Goal: Transaction & Acquisition: Book appointment/travel/reservation

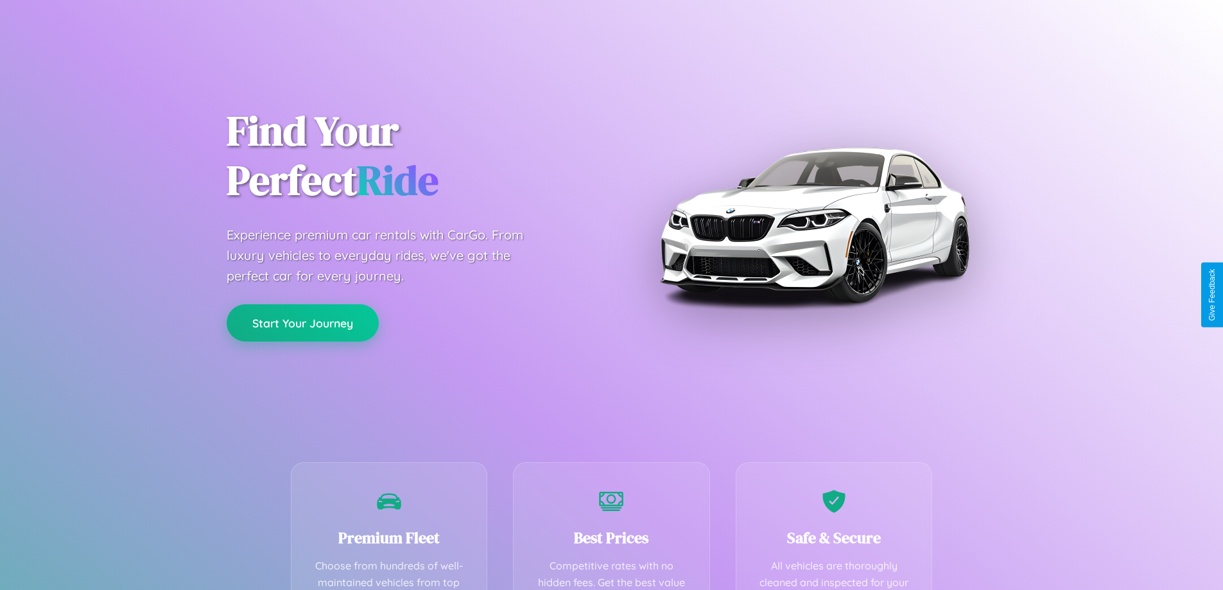
click at [302, 324] on button "Start Your Journey" at bounding box center [303, 322] width 152 height 37
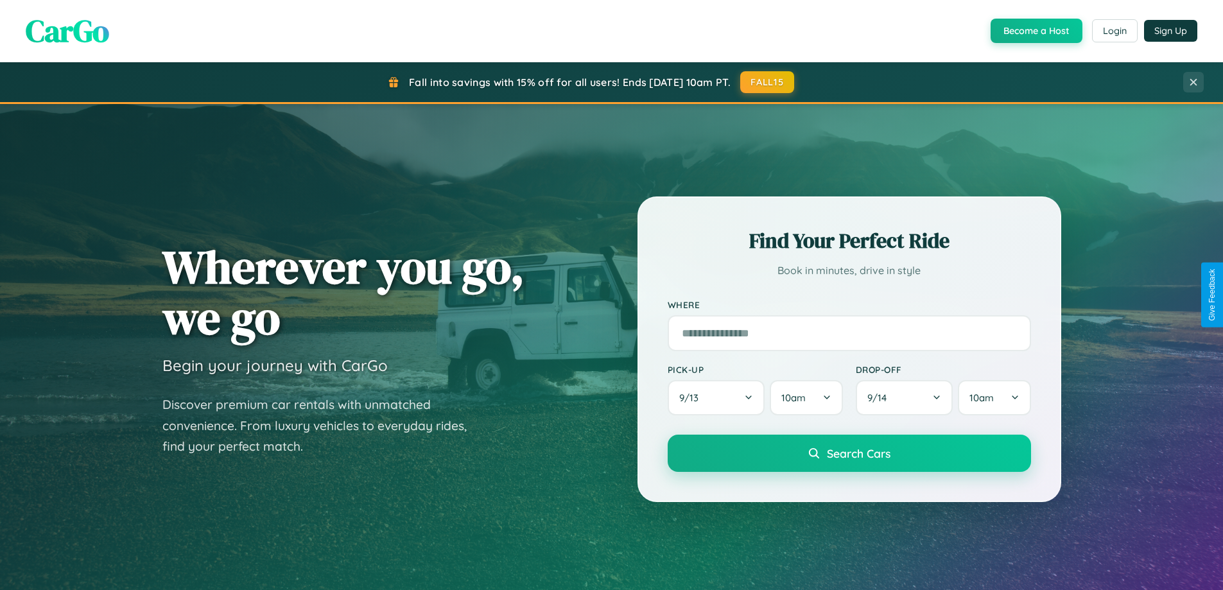
scroll to position [277, 0]
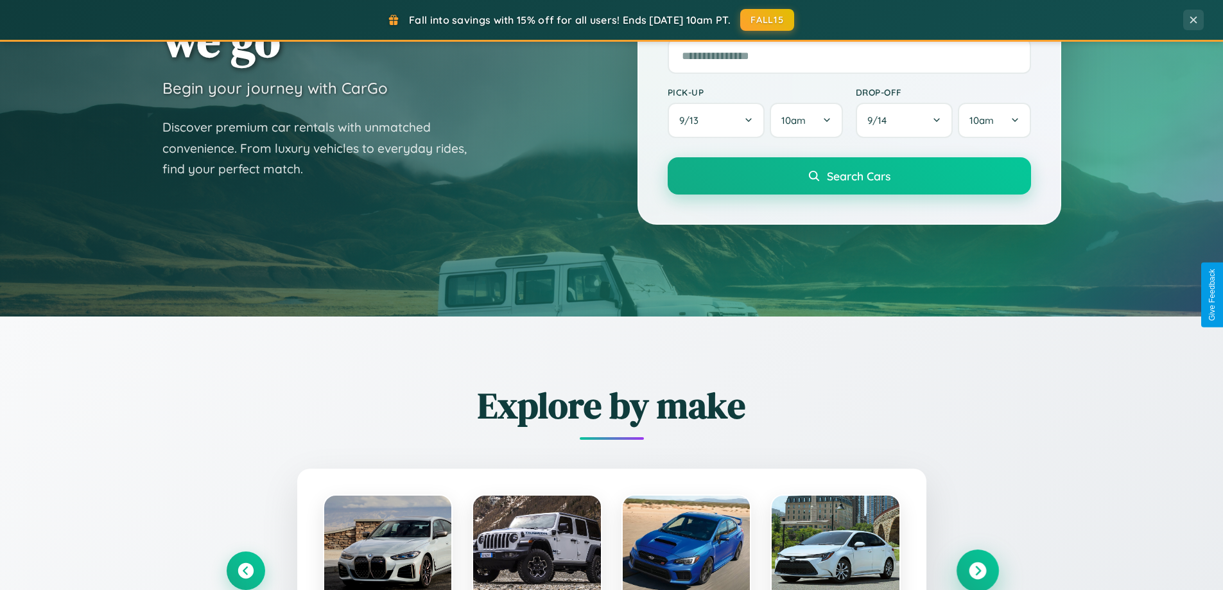
click at [977, 571] on icon at bounding box center [977, 570] width 17 height 17
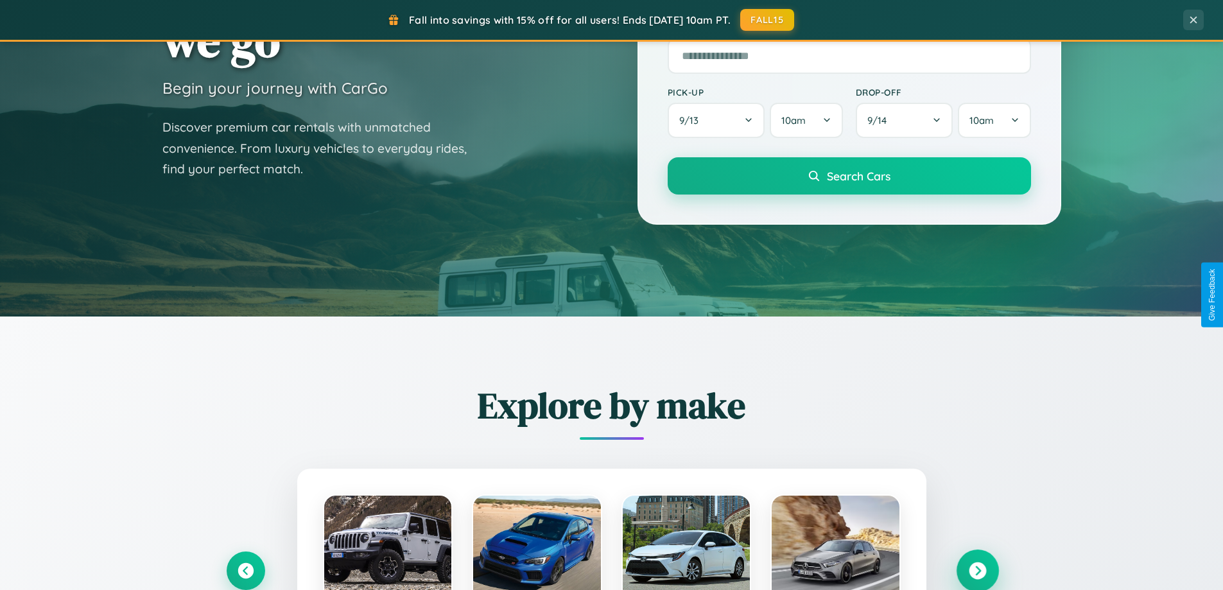
click at [977, 570] on icon at bounding box center [977, 570] width 17 height 17
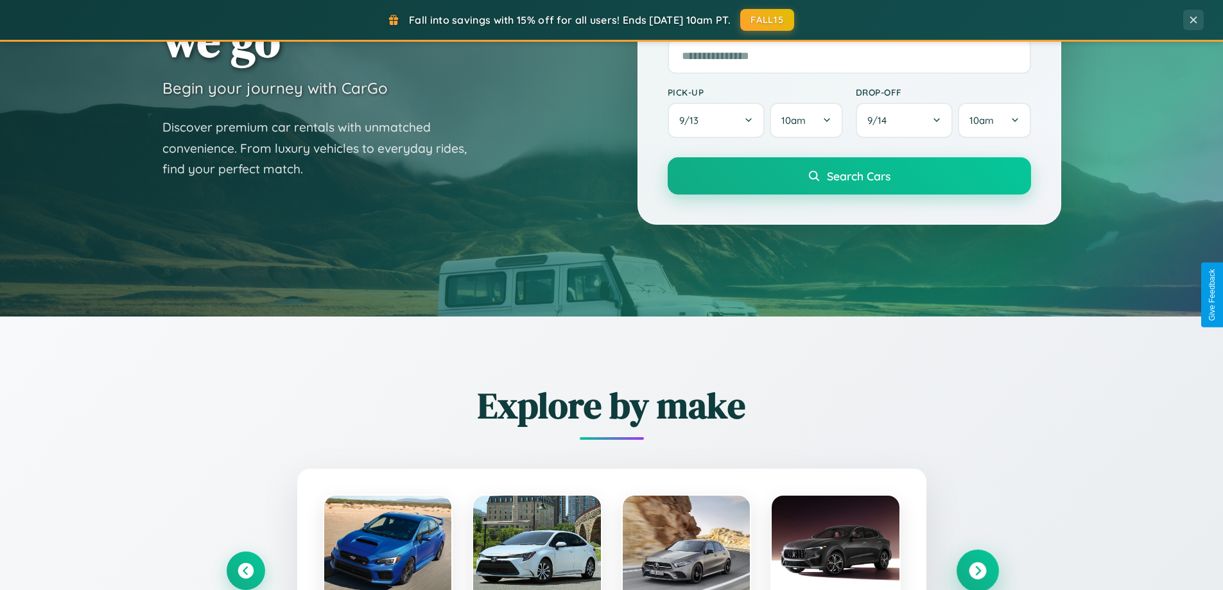
click at [977, 570] on icon at bounding box center [977, 570] width 17 height 17
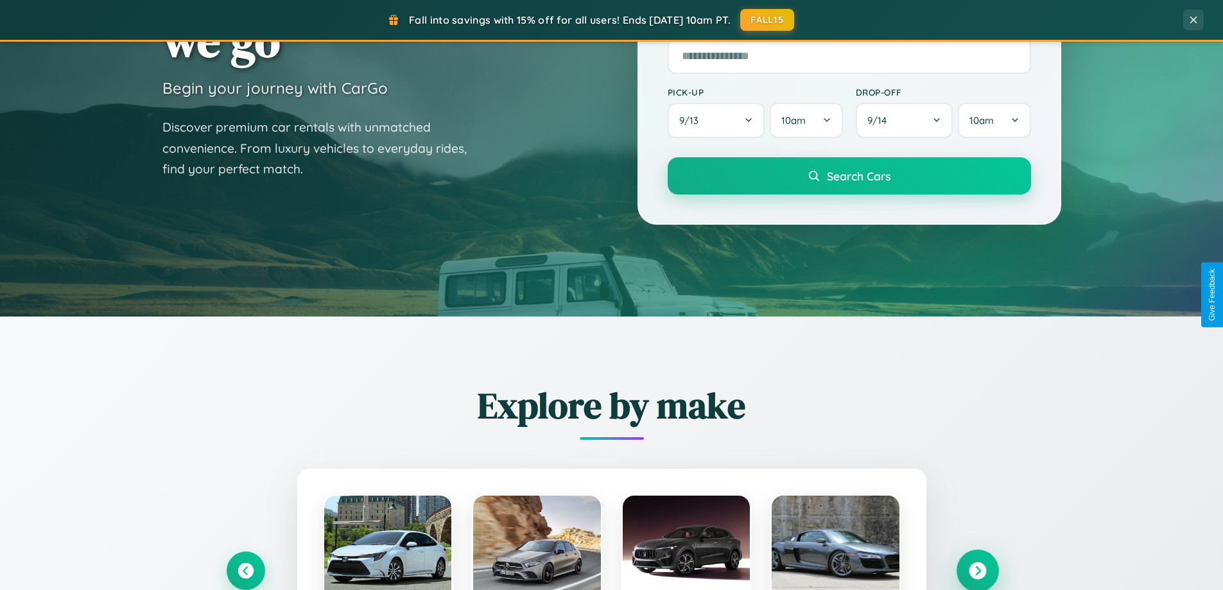
click at [977, 570] on icon at bounding box center [977, 570] width 17 height 17
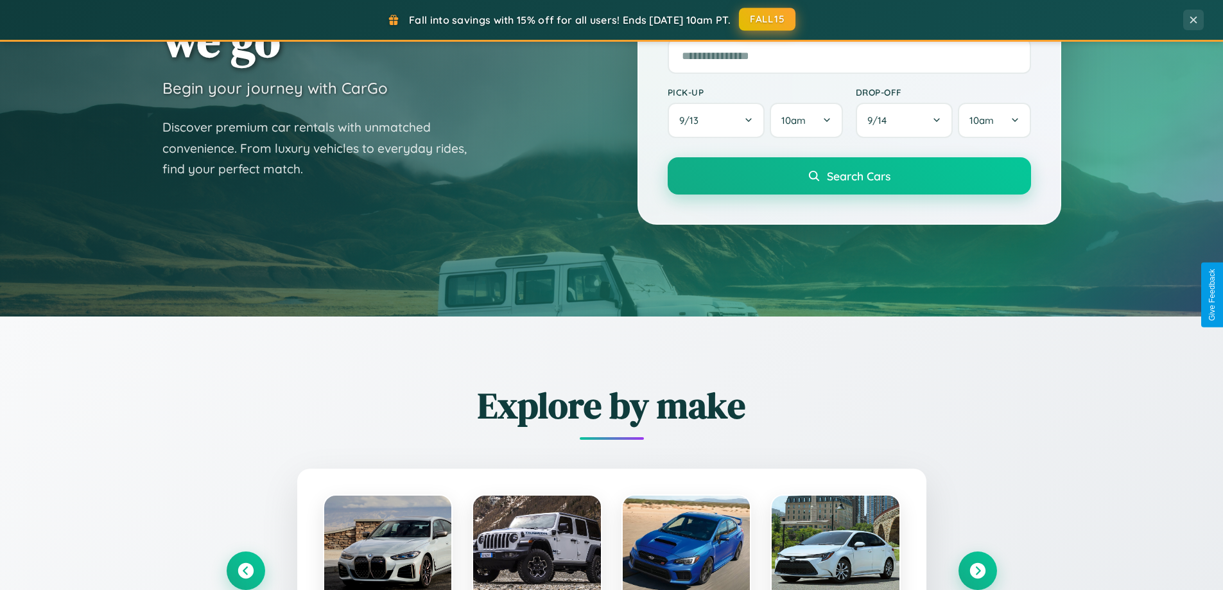
click at [768, 19] on button "FALL15" at bounding box center [767, 19] width 57 height 23
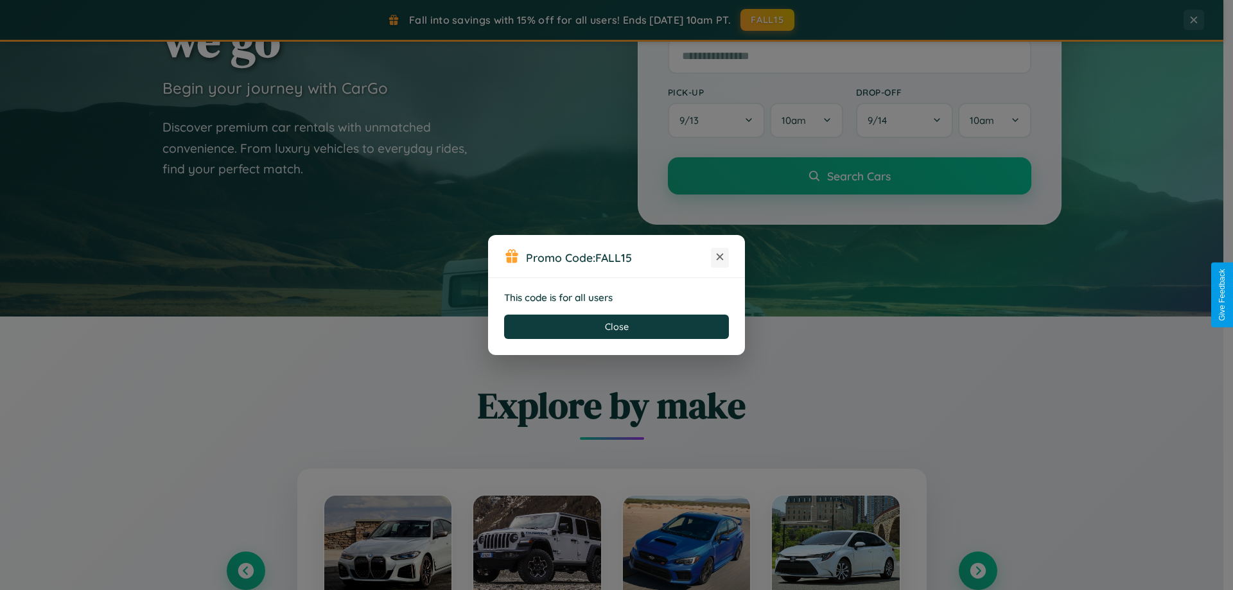
click at [720, 257] on icon at bounding box center [719, 256] width 13 height 13
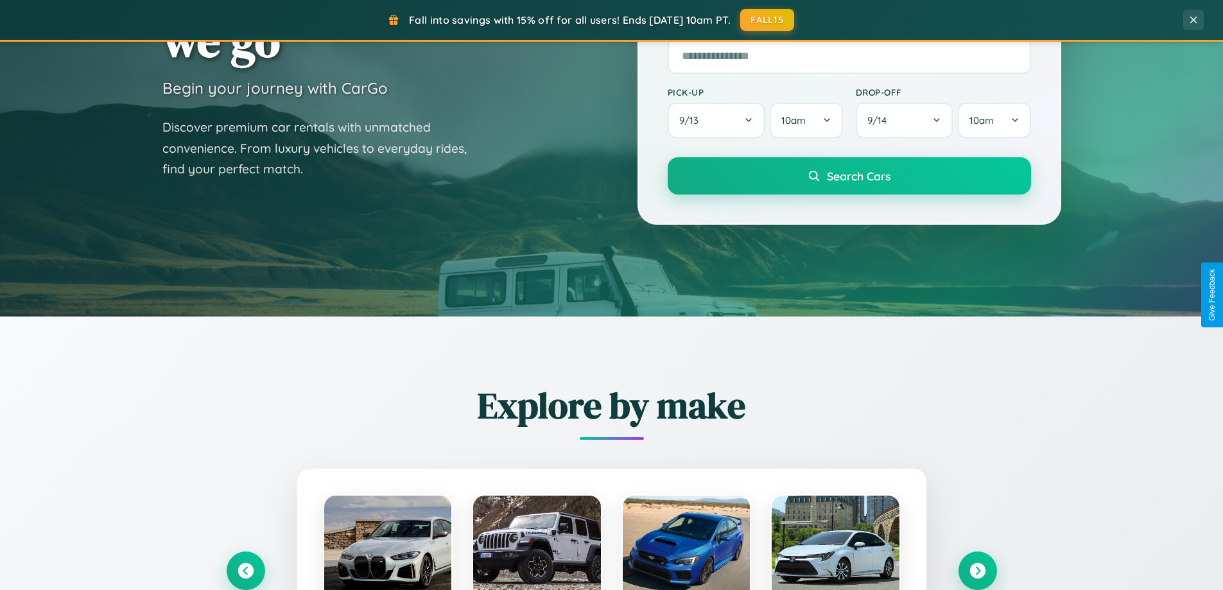
scroll to position [38, 0]
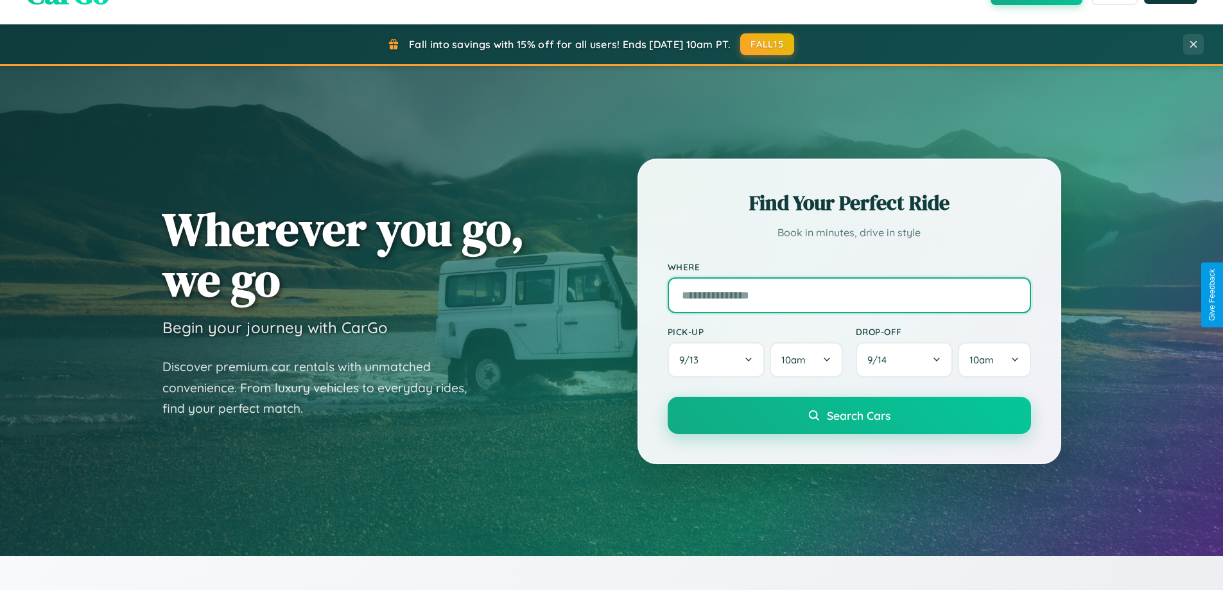
click at [849, 295] on input "text" at bounding box center [849, 295] width 363 height 36
type input "**********"
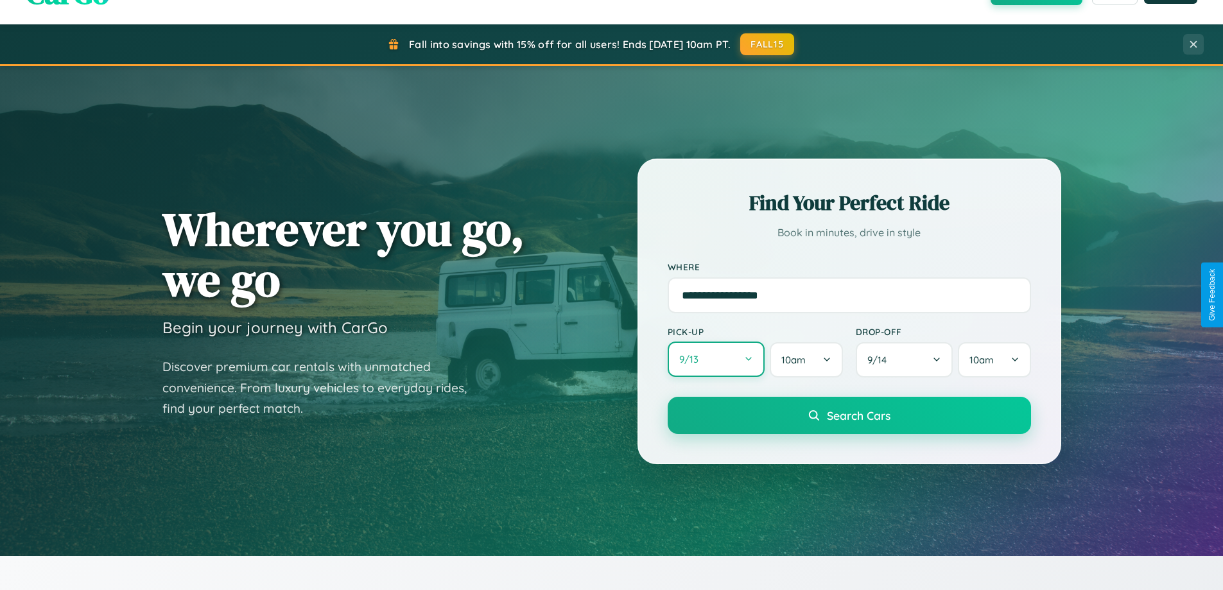
click at [716, 360] on button "9 / 13" at bounding box center [717, 359] width 98 height 35
select select "*"
select select "****"
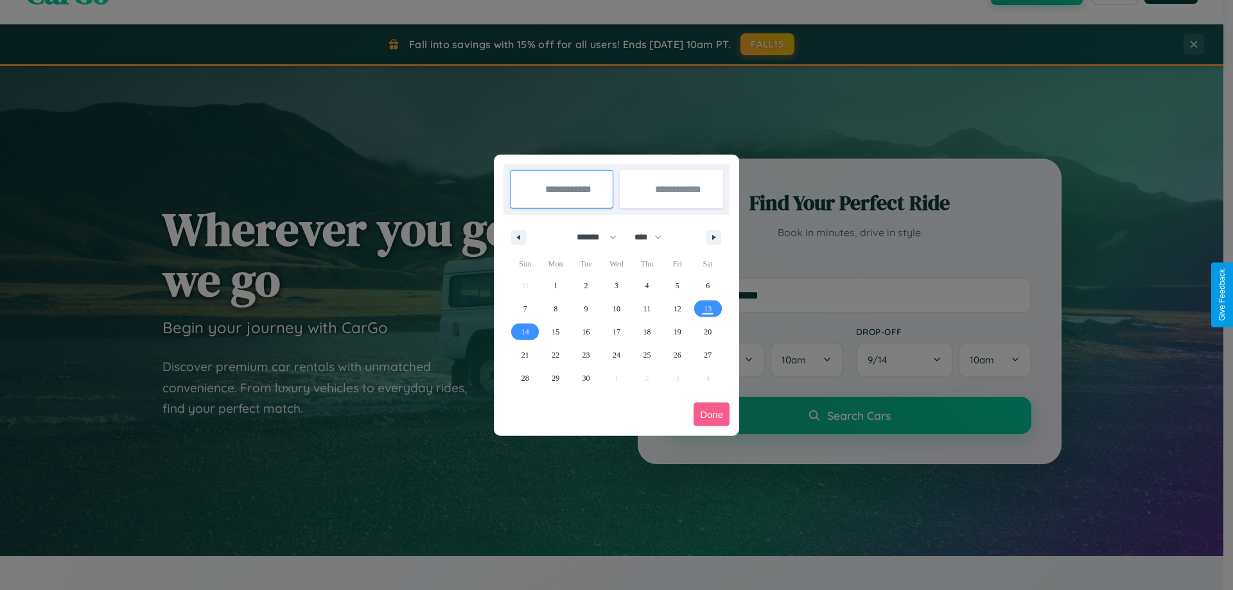
click at [591, 237] on select "******* ******** ***** ***** *** **** **** ****** ********* ******* ******** **…" at bounding box center [594, 237] width 55 height 21
select select "*"
click at [677, 378] on span "31" at bounding box center [678, 378] width 8 height 23
type input "**********"
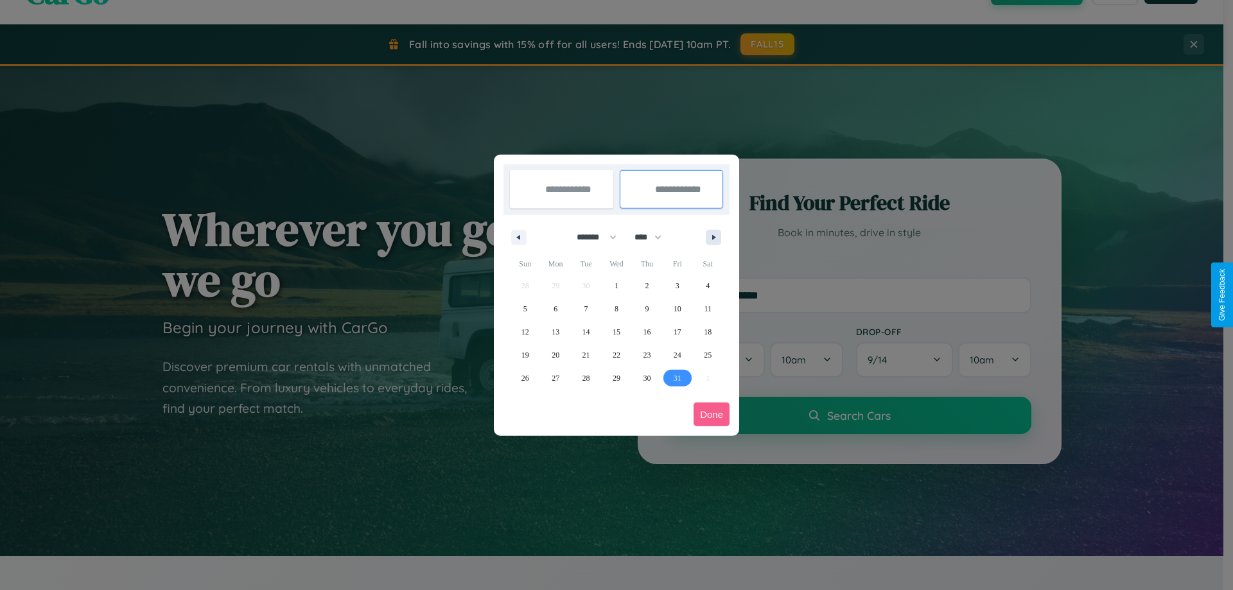
click at [713, 237] on icon "button" at bounding box center [716, 237] width 6 height 5
select select "**"
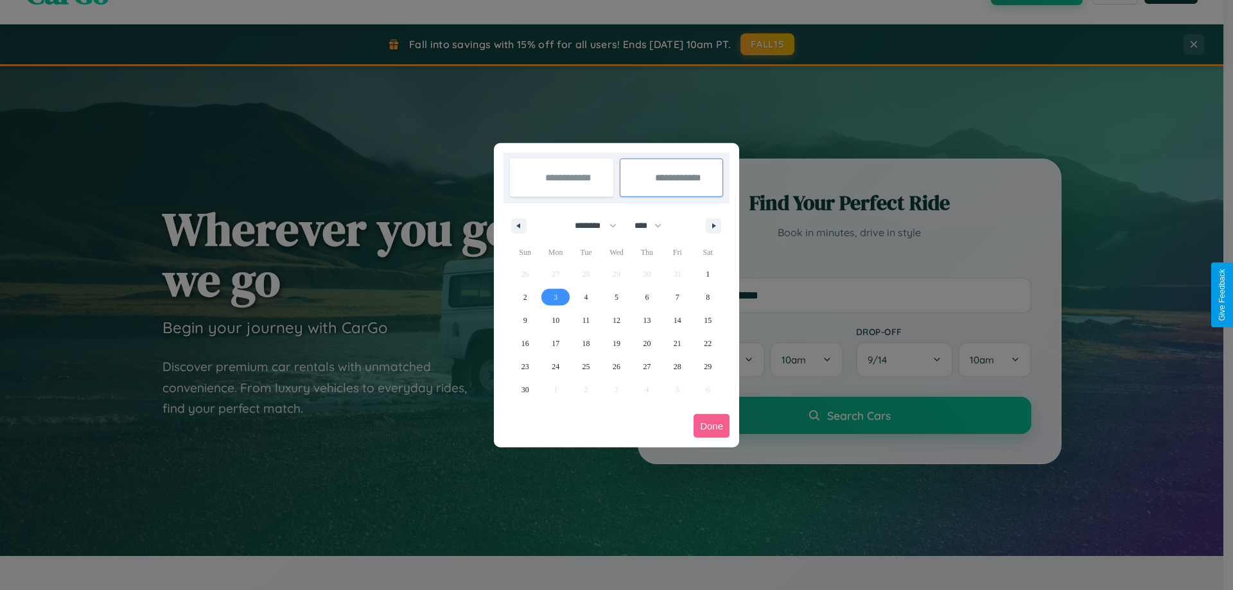
click at [555, 297] on span "3" at bounding box center [555, 297] width 4 height 23
type input "**********"
select select "*"
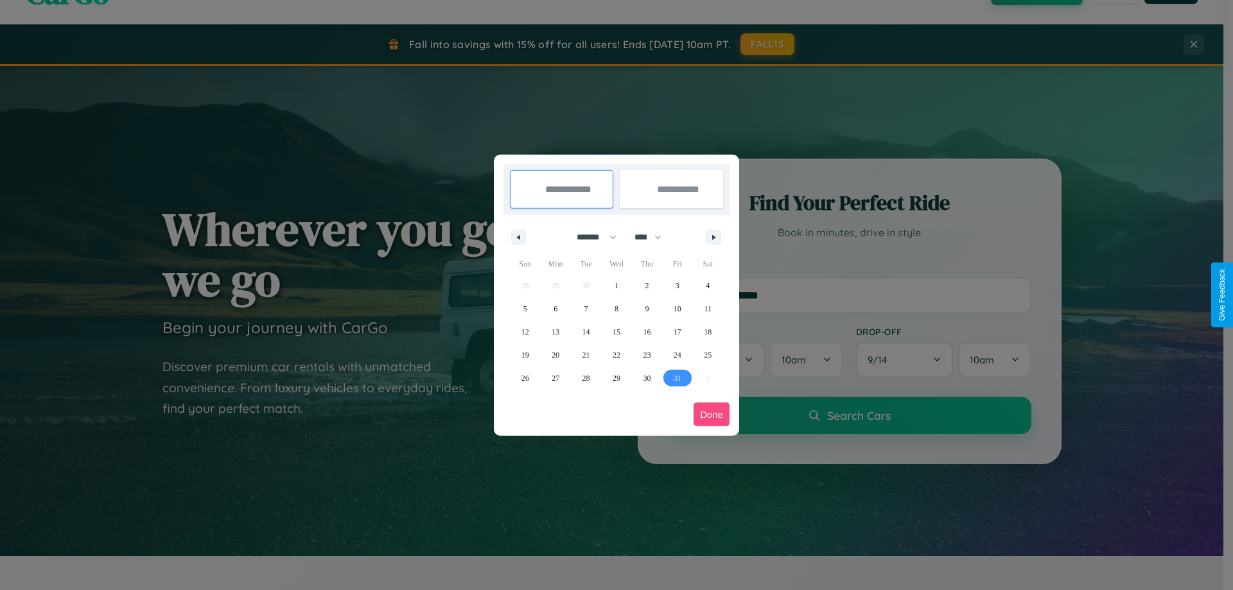
click at [711, 414] on button "Done" at bounding box center [711, 415] width 36 height 24
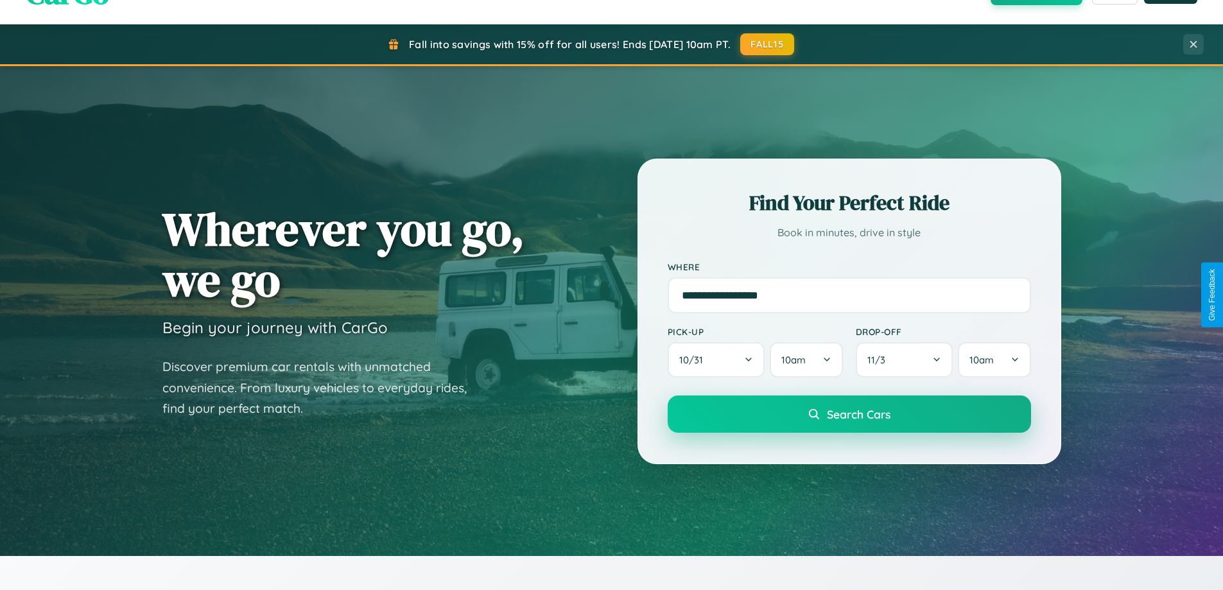
click at [849, 414] on span "Search Cars" at bounding box center [859, 414] width 64 height 14
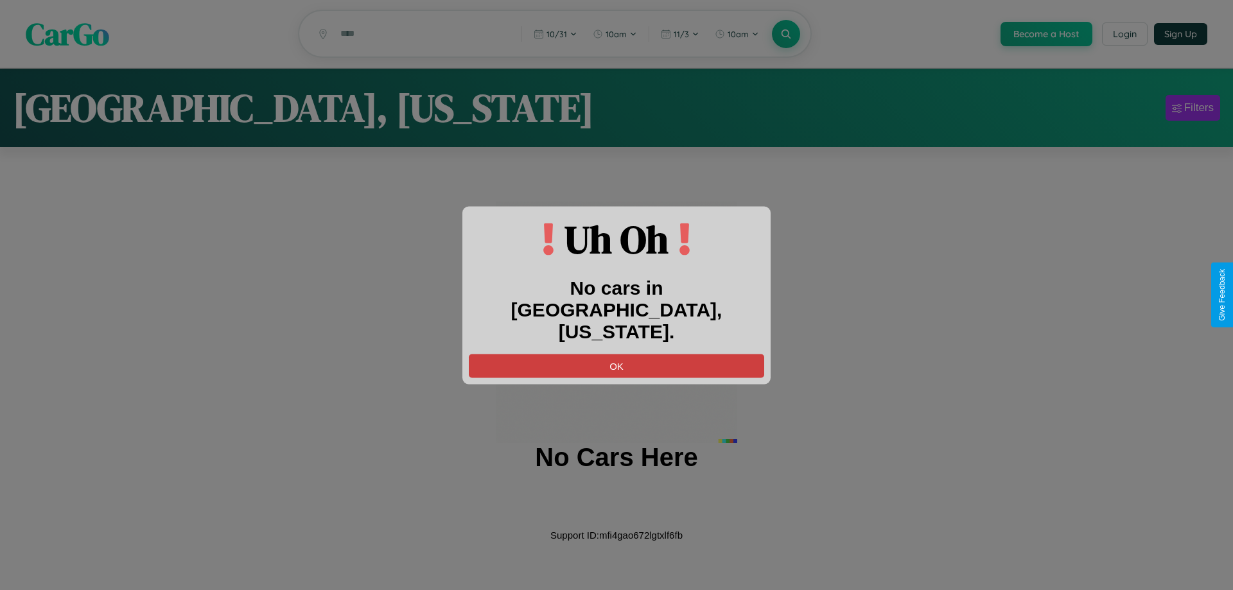
click at [616, 354] on button "OK" at bounding box center [616, 366] width 295 height 24
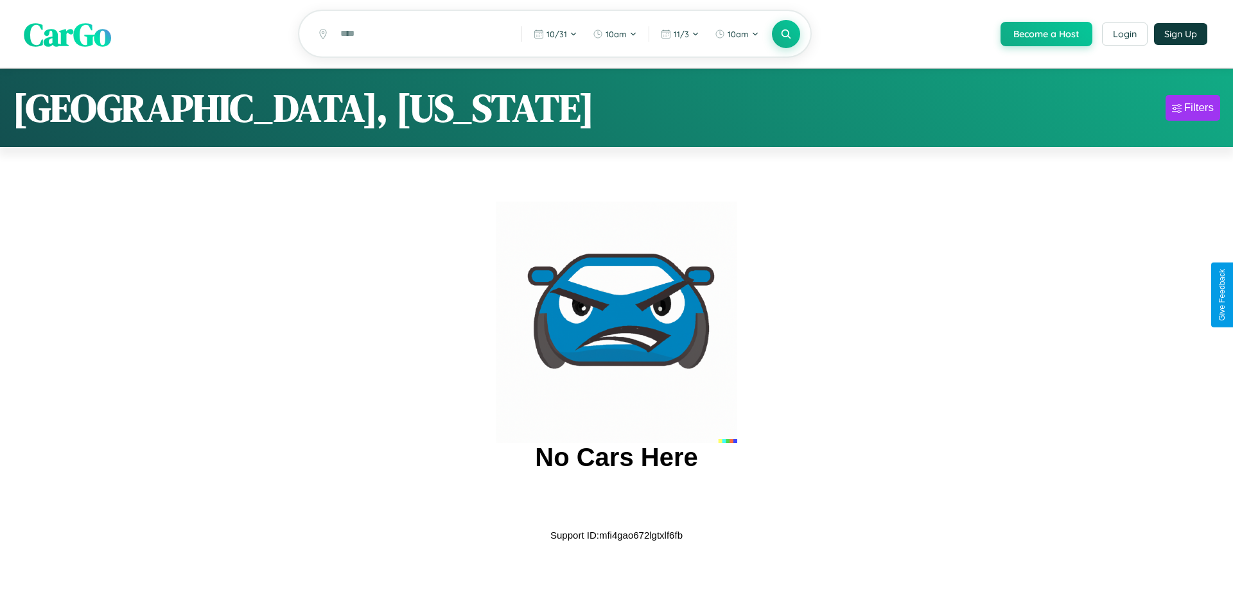
click at [67, 35] on span "CarGo" at bounding box center [67, 34] width 87 height 44
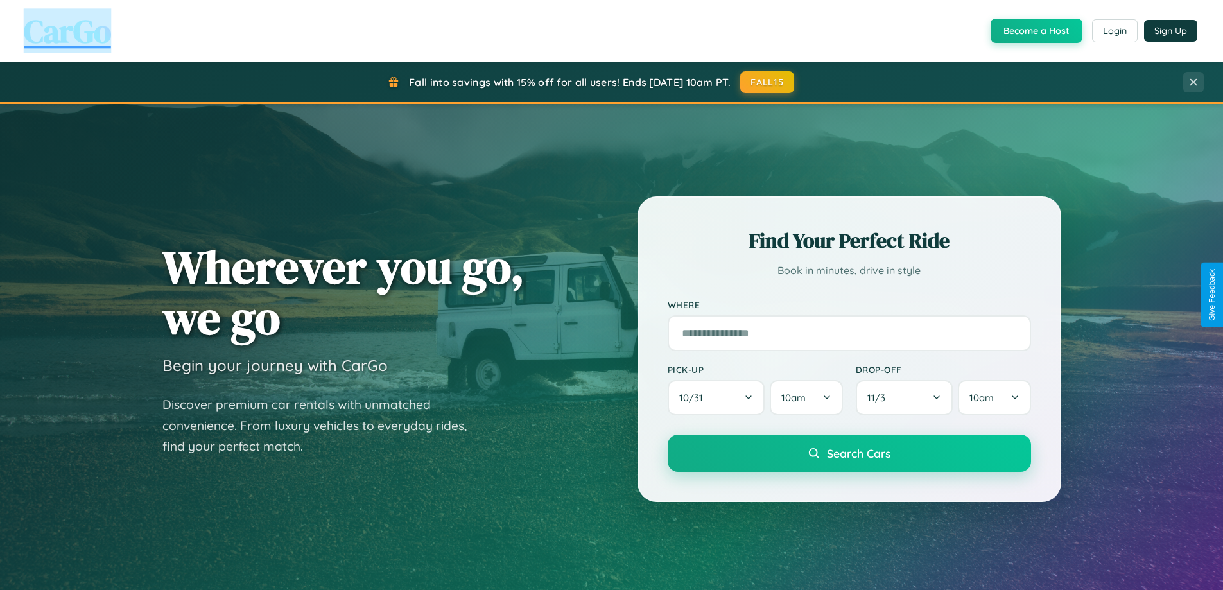
scroll to position [2063, 0]
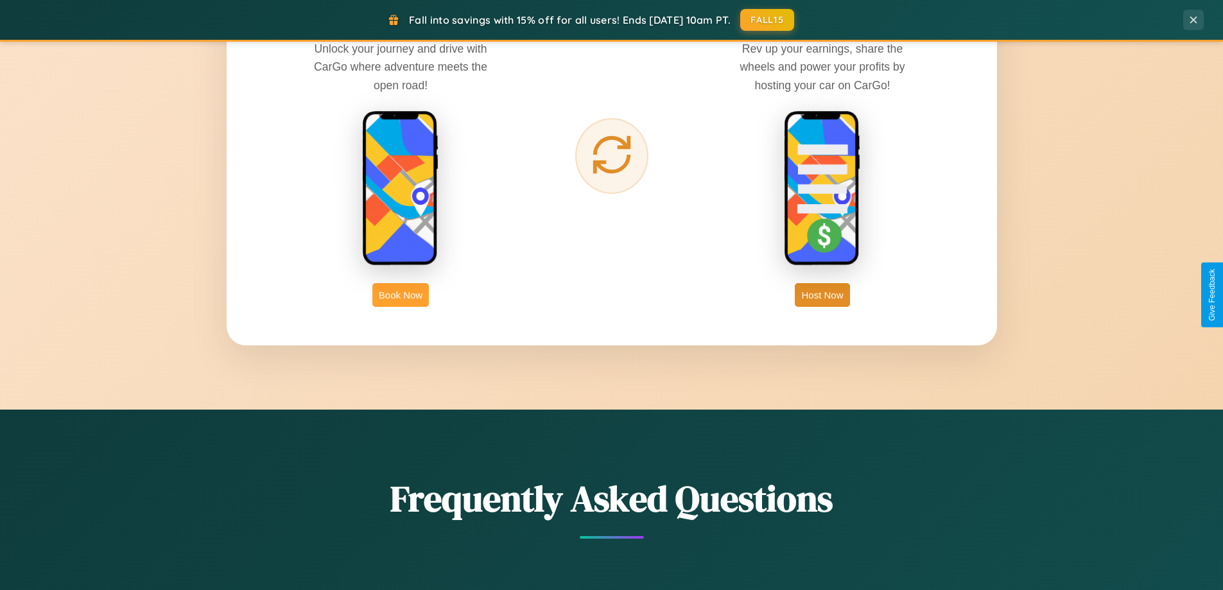
click at [401, 295] on button "Book Now" at bounding box center [400, 295] width 57 height 24
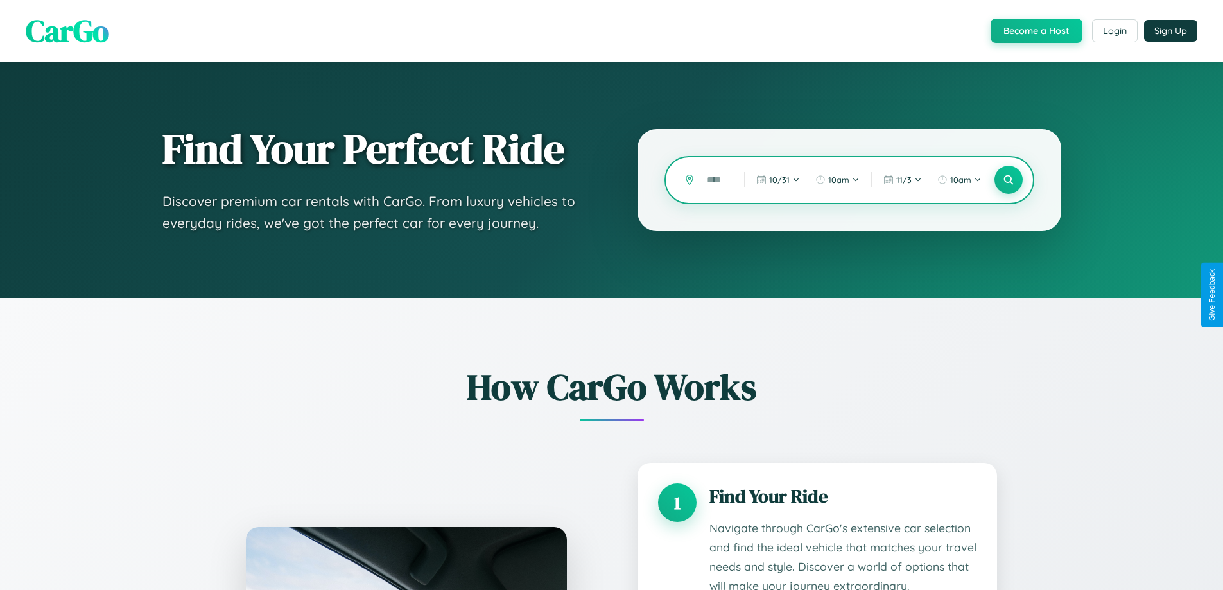
click at [717, 180] on input "text" at bounding box center [716, 180] width 31 height 22
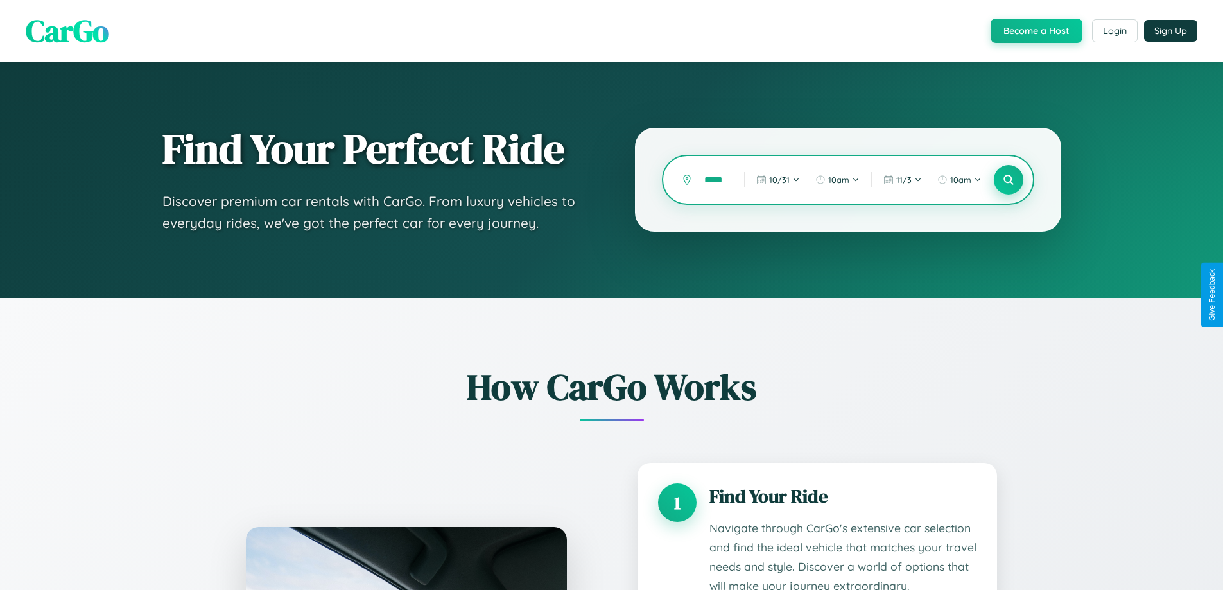
type input "*****"
click at [1008, 180] on icon at bounding box center [1008, 180] width 12 height 12
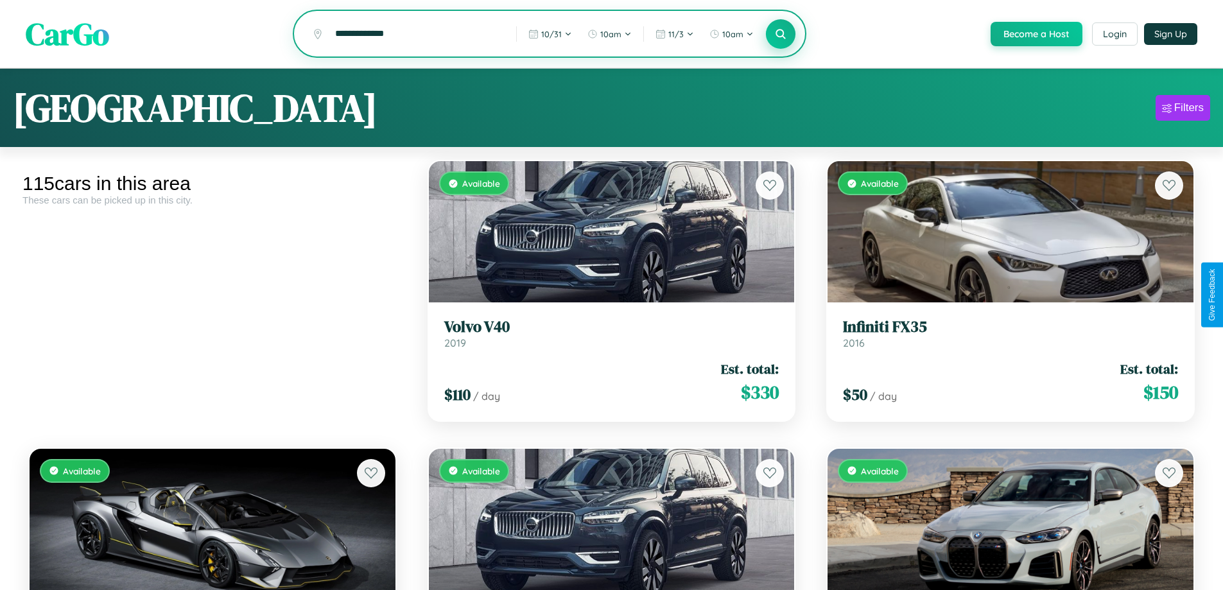
click at [780, 35] on icon at bounding box center [781, 34] width 12 height 12
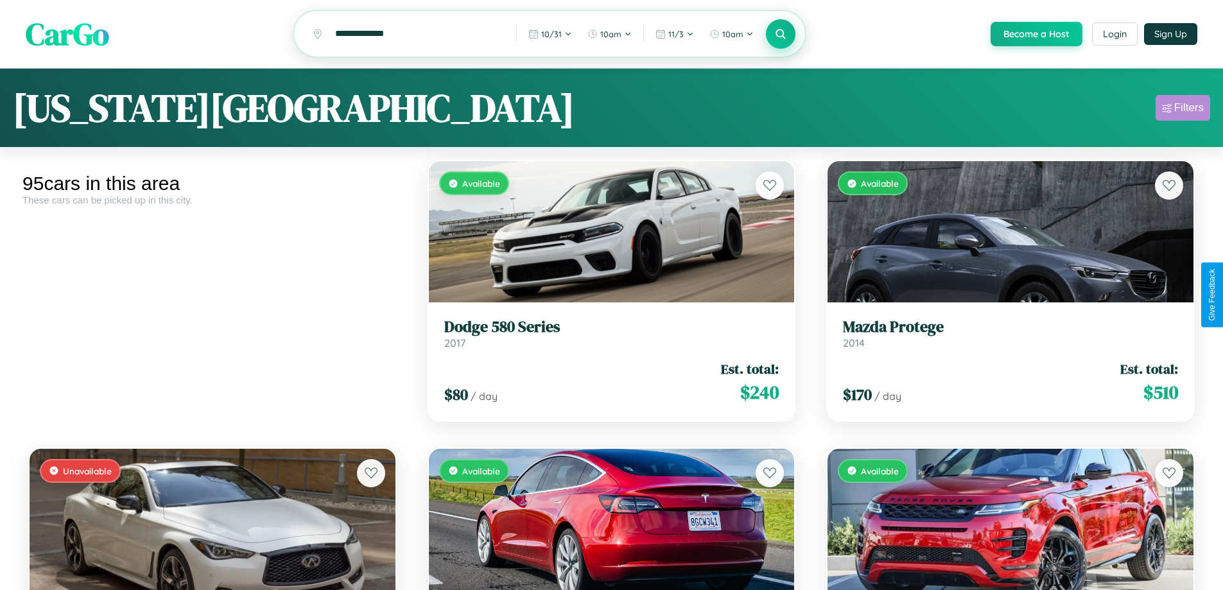
click at [1183, 110] on div "Filters" at bounding box center [1189, 107] width 30 height 13
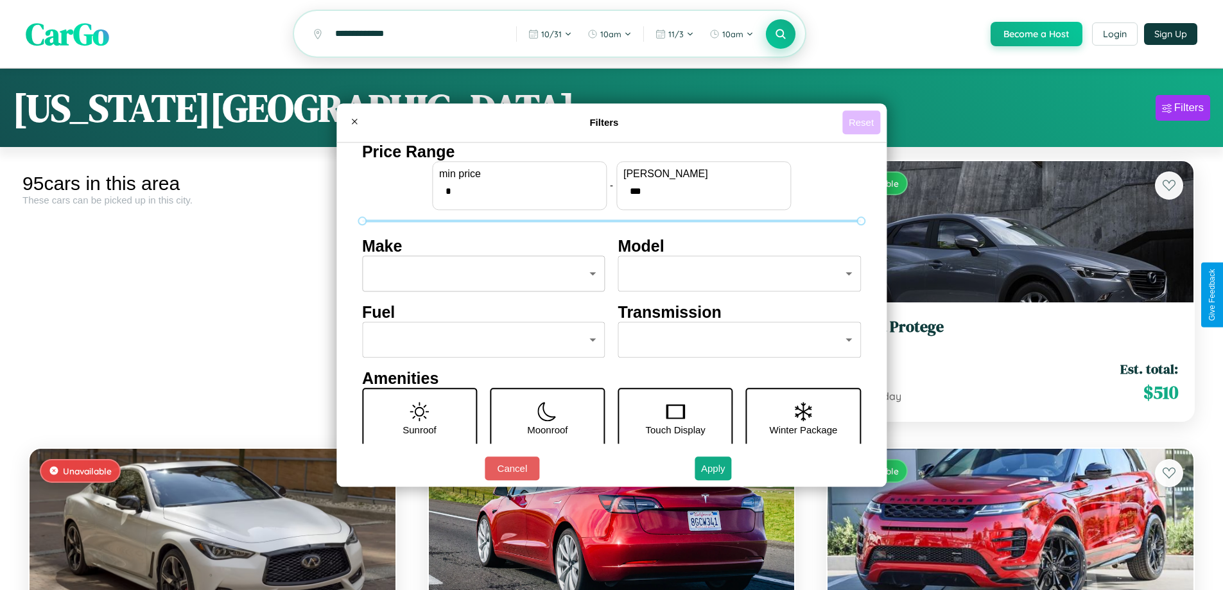
click at [863, 122] on button "Reset" at bounding box center [861, 122] width 38 height 24
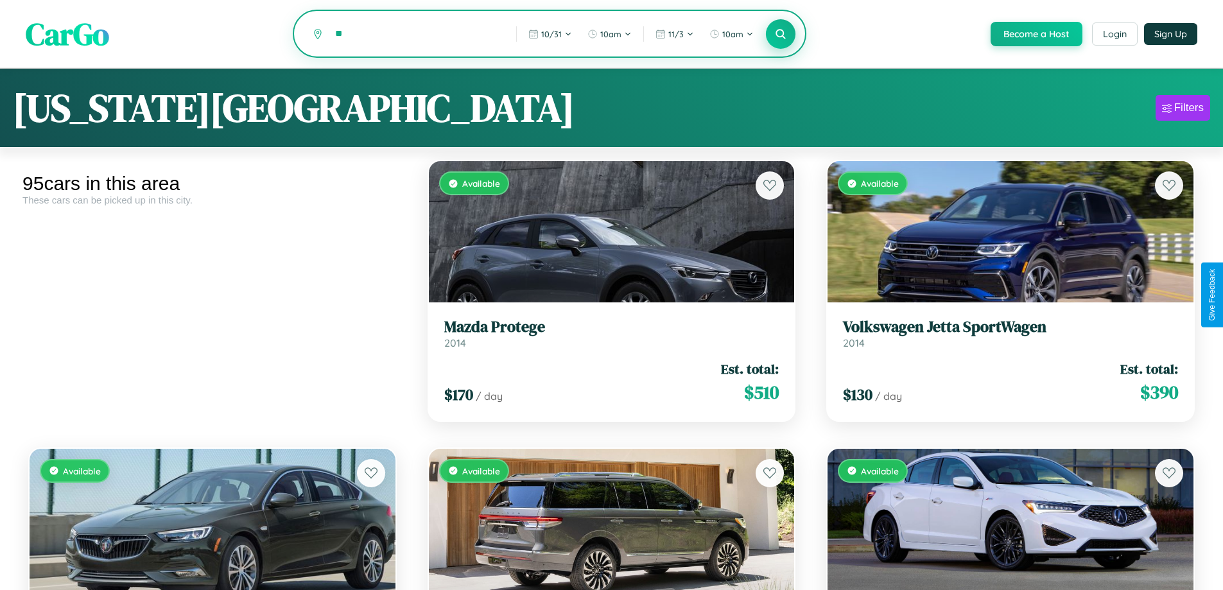
type input "*"
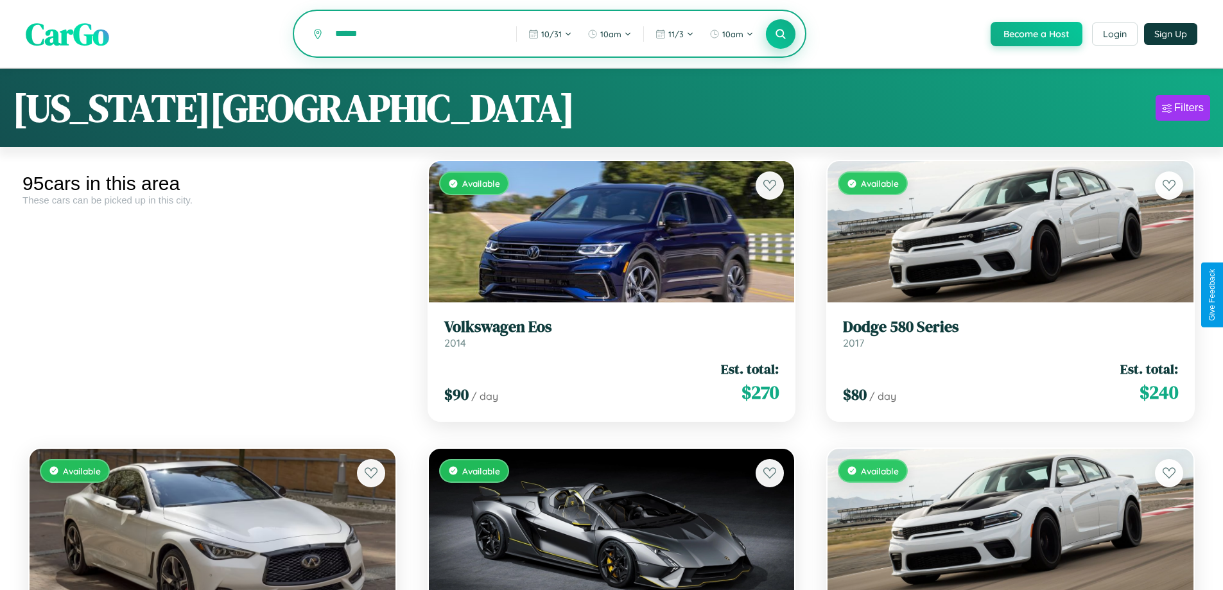
type input "******"
click at [780, 35] on icon at bounding box center [781, 34] width 12 height 12
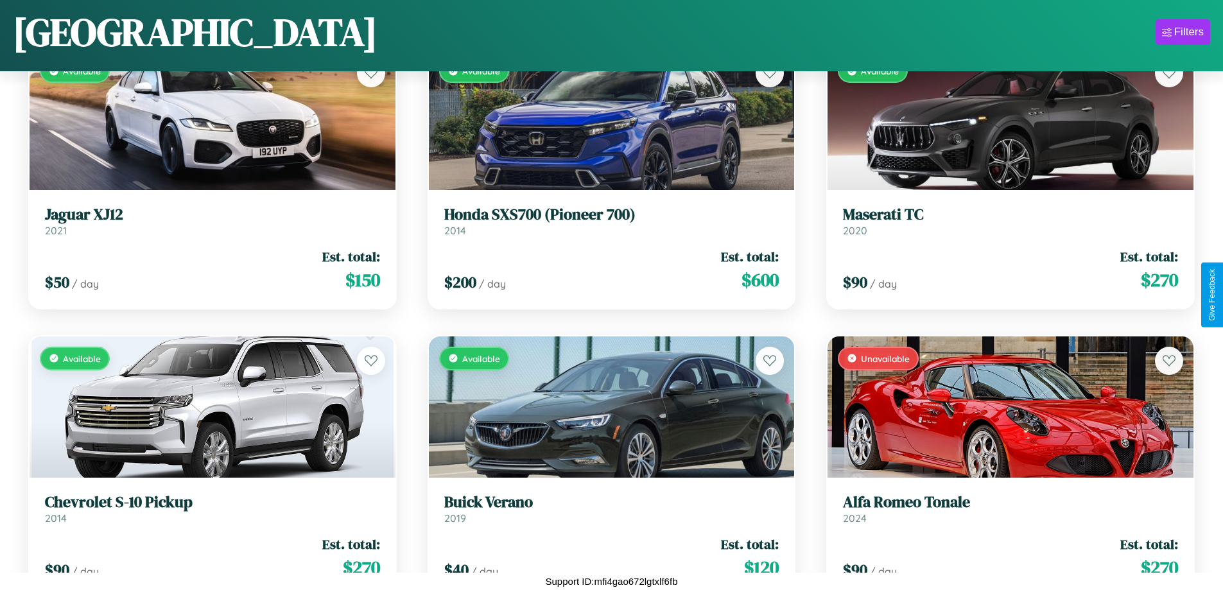
scroll to position [2193, 0]
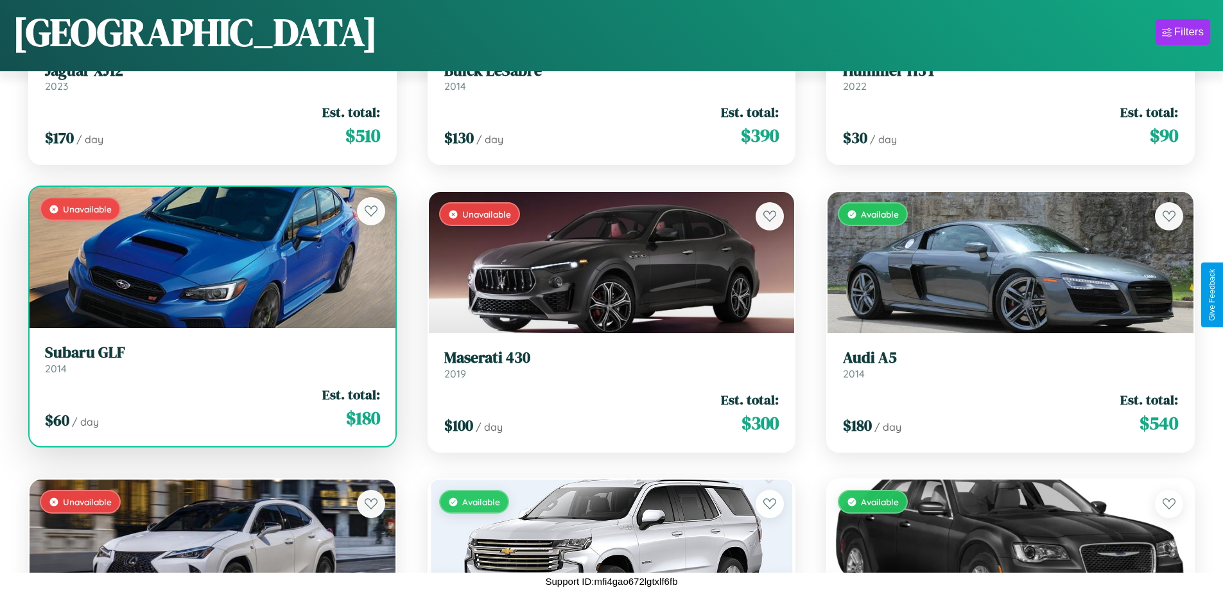
click at [211, 258] on div "Unavailable" at bounding box center [213, 257] width 366 height 141
click at [211, 257] on div "Unavailable" at bounding box center [213, 257] width 366 height 141
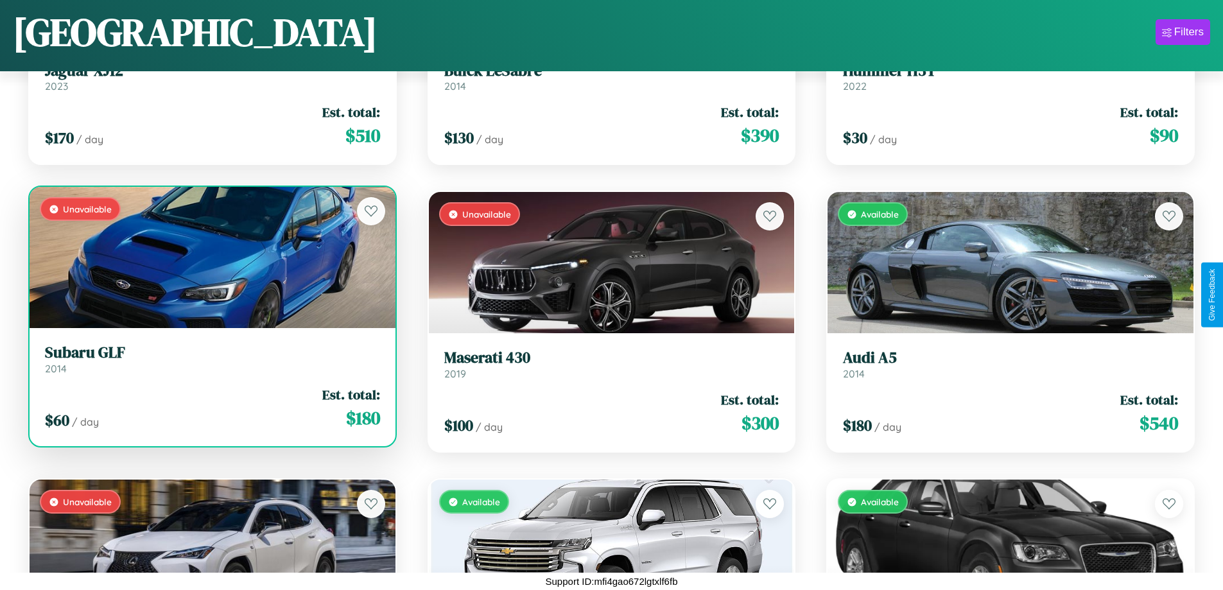
click at [211, 257] on div "Unavailable" at bounding box center [213, 257] width 366 height 141
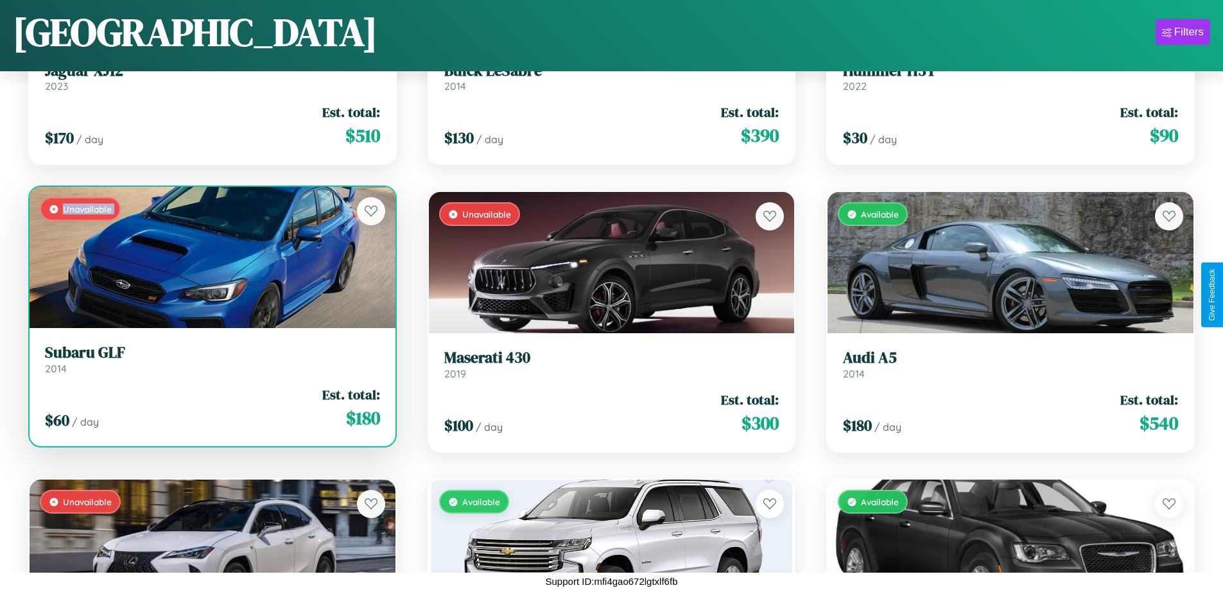
click at [211, 257] on div "Unavailable" at bounding box center [213, 257] width 366 height 141
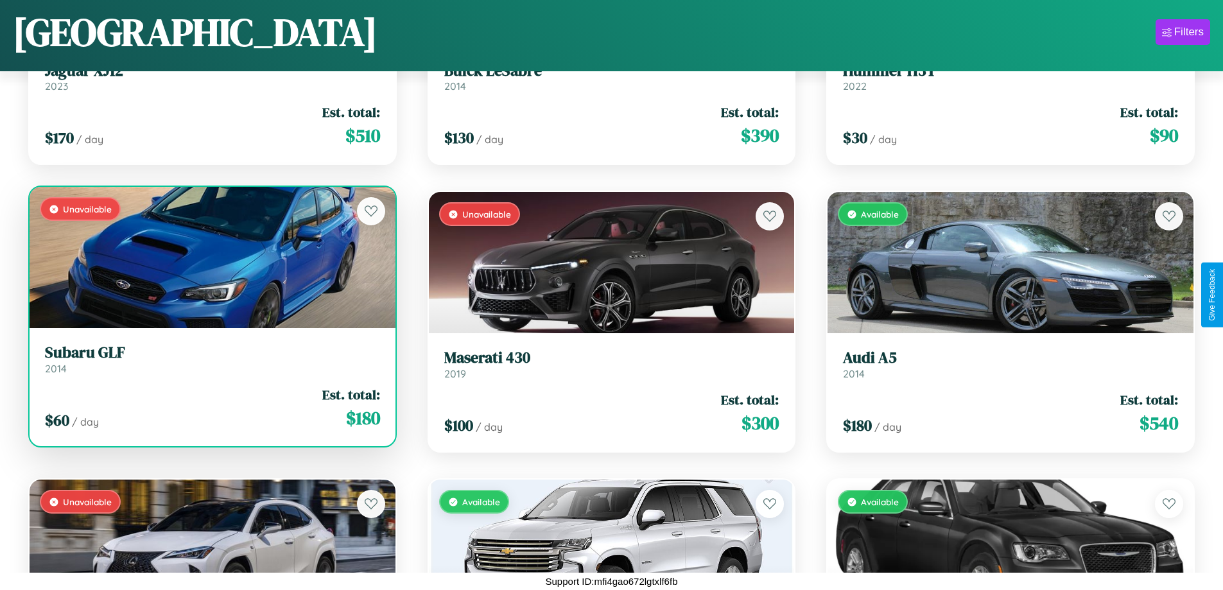
click at [211, 257] on div "Unavailable" at bounding box center [213, 257] width 366 height 141
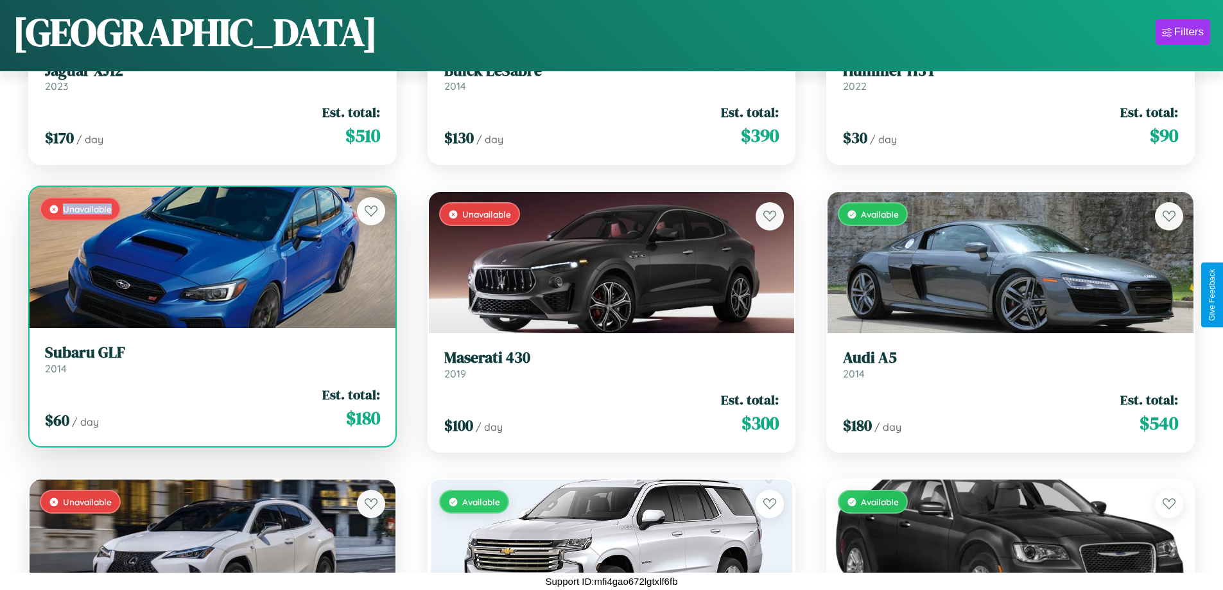
click at [211, 257] on div "Unavailable" at bounding box center [213, 257] width 366 height 141
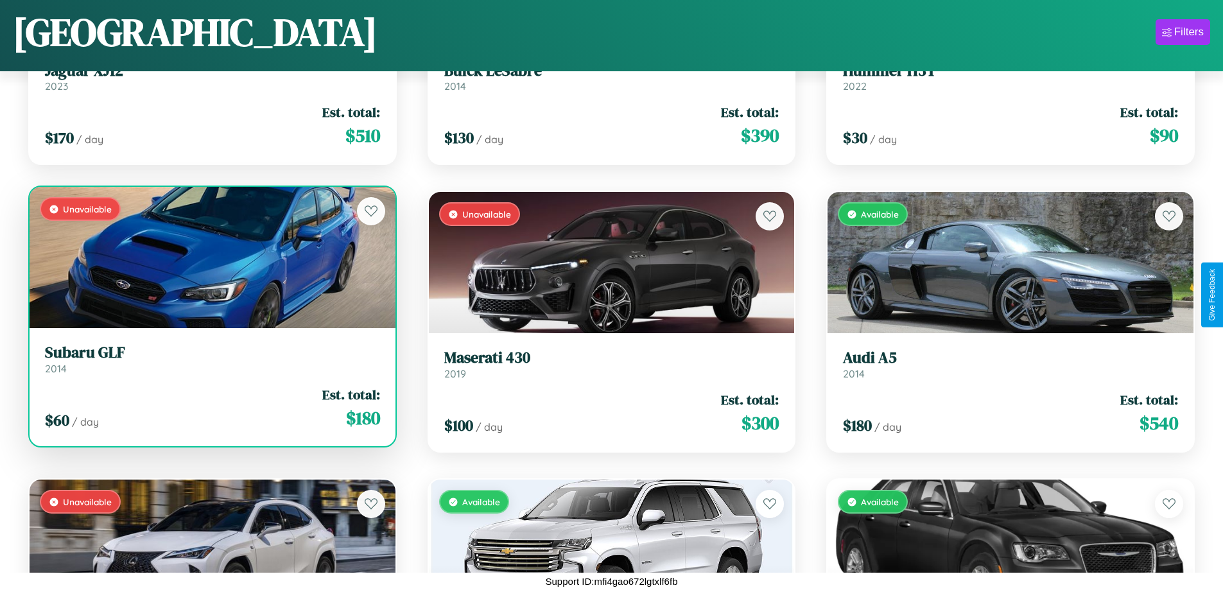
click at [211, 359] on h3 "Subaru GLF" at bounding box center [212, 353] width 335 height 19
